Goal: Book appointment/travel/reservation

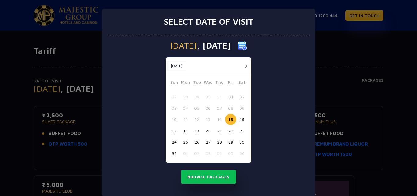
click at [237, 130] on button "23" at bounding box center [241, 130] width 11 height 11
click at [206, 130] on button "20" at bounding box center [207, 130] width 11 height 11
click at [214, 181] on button "Browse Packages" at bounding box center [208, 177] width 55 height 14
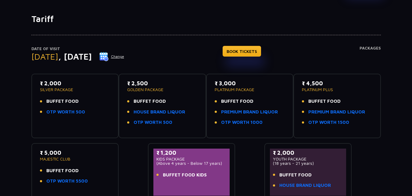
scroll to position [56, 0]
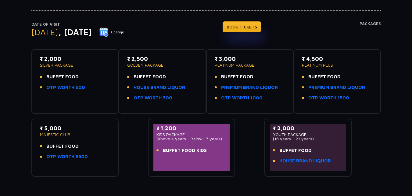
click at [81, 144] on li "BUFFET FOOD" at bounding box center [75, 145] width 70 height 7
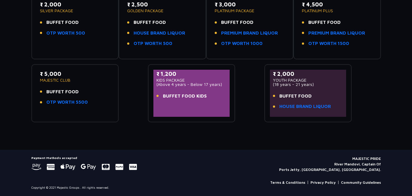
scroll to position [0, 0]
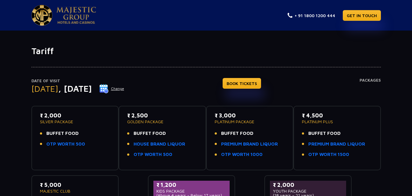
click at [124, 91] on button "Change" at bounding box center [111, 89] width 25 height 10
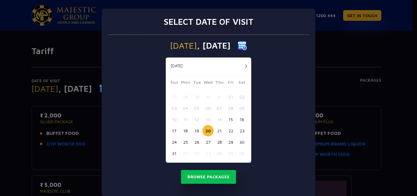
click at [238, 134] on button "23" at bounding box center [241, 130] width 11 height 11
click at [214, 180] on button "Browse Packages" at bounding box center [208, 177] width 55 height 14
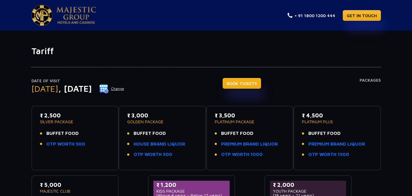
click at [251, 83] on link "BOOK TICKETS" at bounding box center [242, 83] width 38 height 11
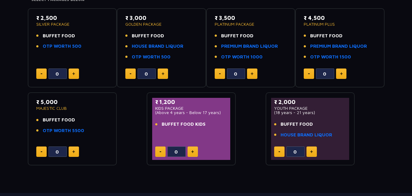
scroll to position [151, 0]
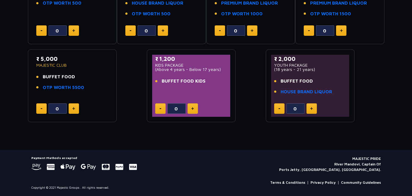
click at [77, 109] on button at bounding box center [74, 108] width 10 height 10
type input "1"
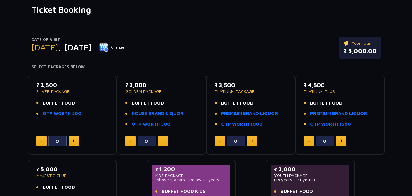
scroll to position [0, 0]
